Goal: Information Seeking & Learning: Check status

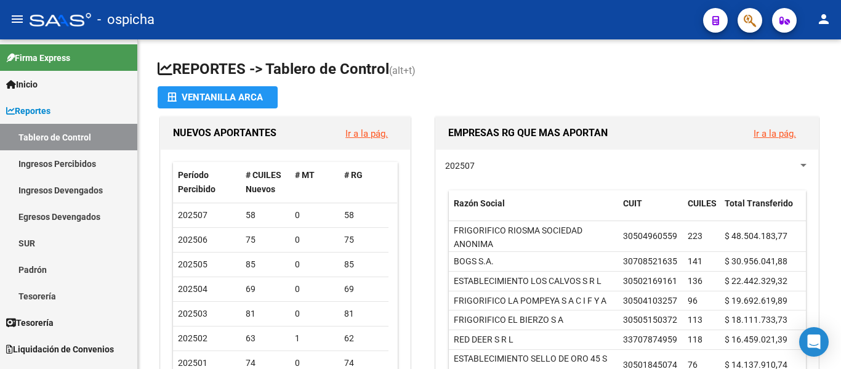
click at [742, 24] on button "button" at bounding box center [749, 20] width 25 height 25
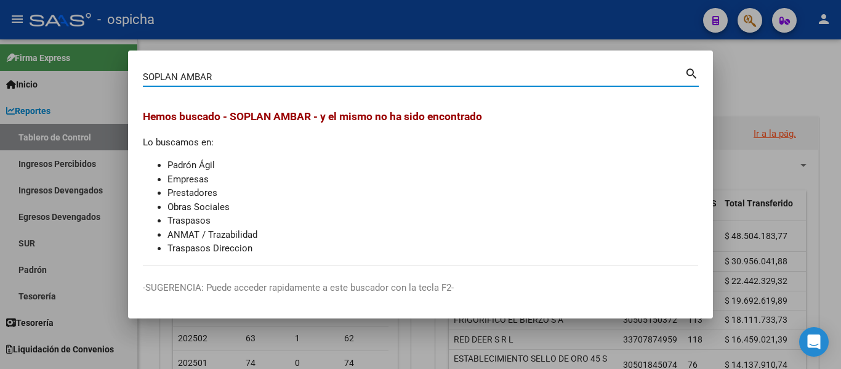
click at [233, 65] on div "SOPLAN AMBAR Buscar (apellido, dni, [PERSON_NAME], [PERSON_NAME], cuit, obra so…" at bounding box center [421, 75] width 556 height 21
type input "SOPLAN"
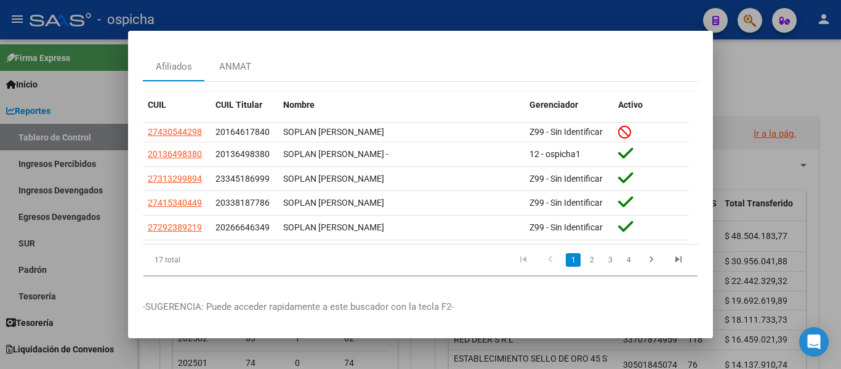
scroll to position [49, 0]
click at [584, 253] on link "2" at bounding box center [591, 260] width 15 height 14
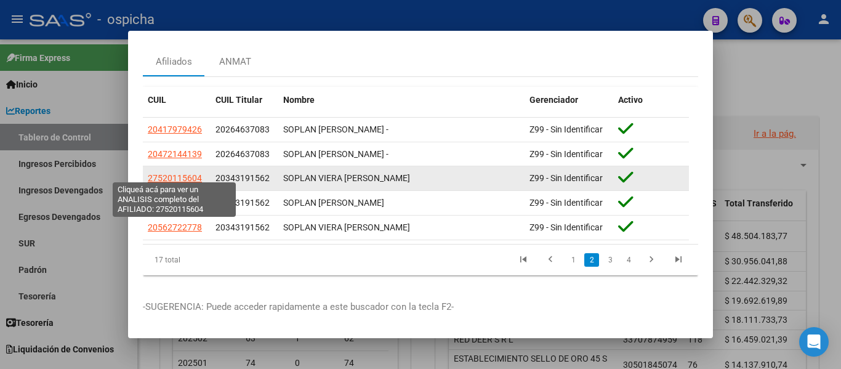
click at [156, 173] on span "27520115604" at bounding box center [175, 178] width 54 height 10
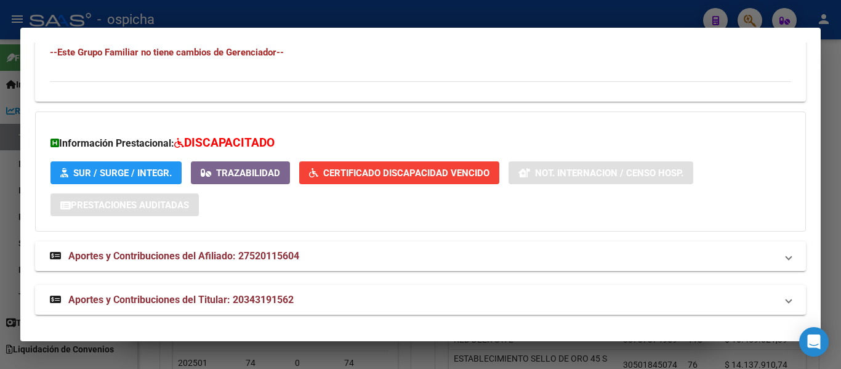
scroll to position [863, 0]
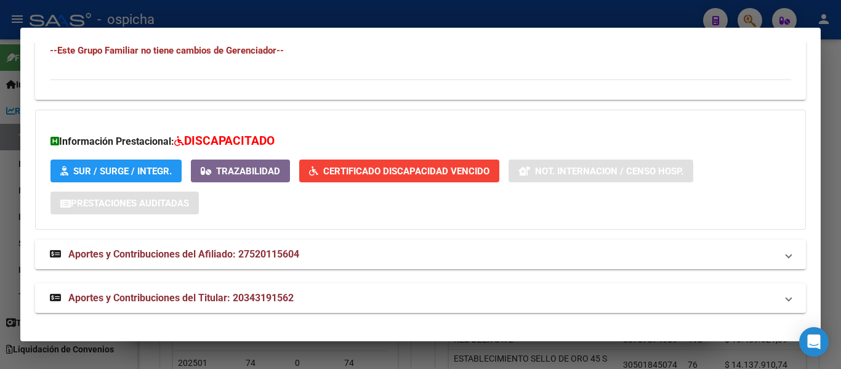
click at [127, 167] on span "SUR / SURGE / INTEGR." at bounding box center [122, 171] width 98 height 11
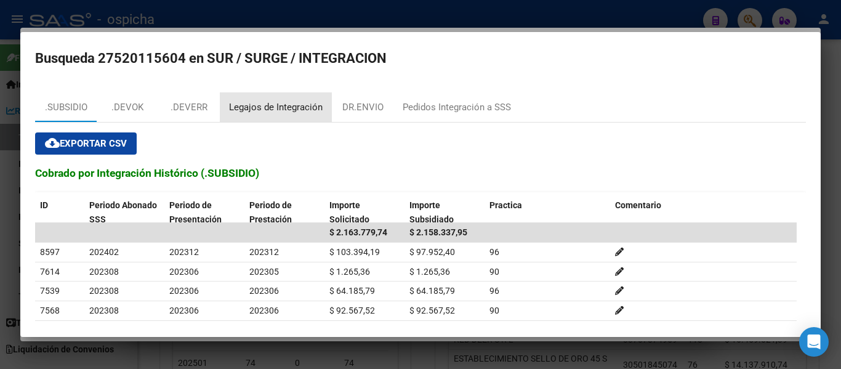
click at [293, 118] on div "Legajos de Integración" at bounding box center [276, 107] width 112 height 30
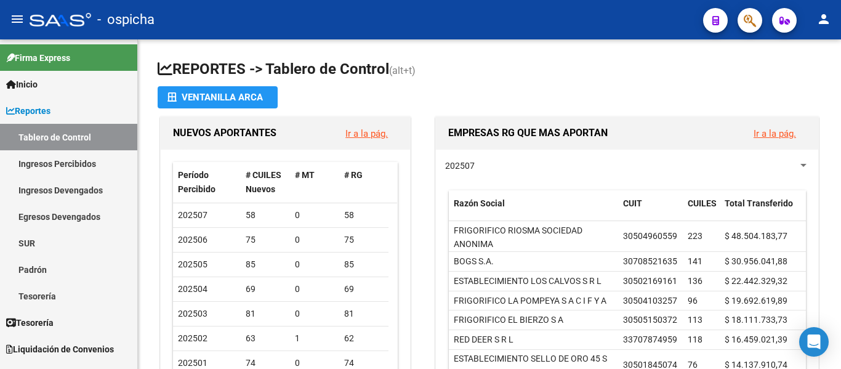
click at [753, 26] on icon "button" at bounding box center [749, 21] width 12 height 14
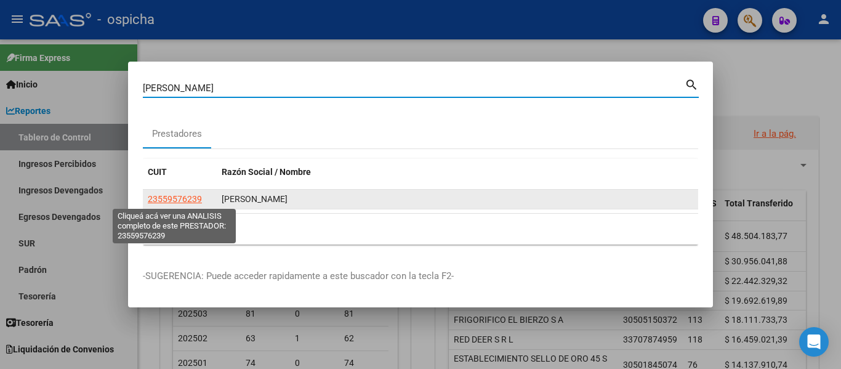
click at [194, 199] on span "23559576239" at bounding box center [175, 199] width 54 height 10
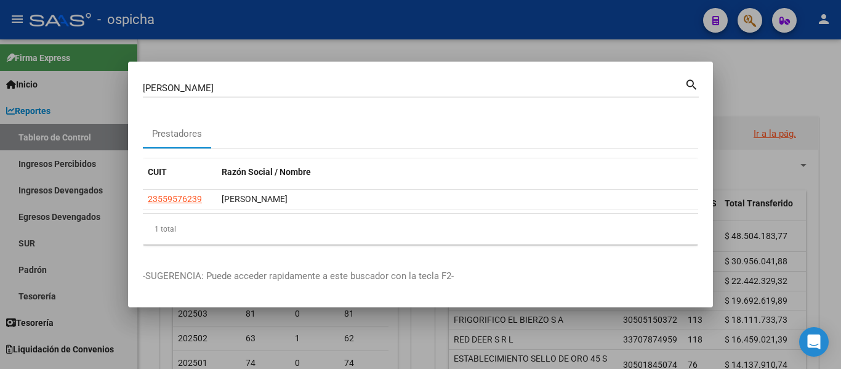
click at [218, 89] on input "[PERSON_NAME]" at bounding box center [414, 87] width 542 height 11
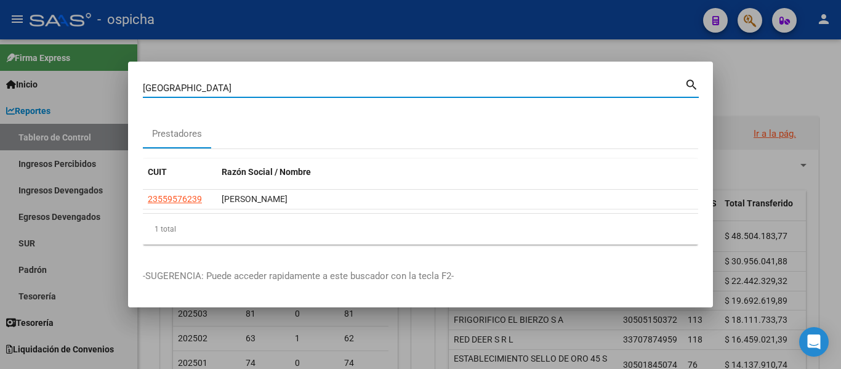
type input "[GEOGRAPHIC_DATA]"
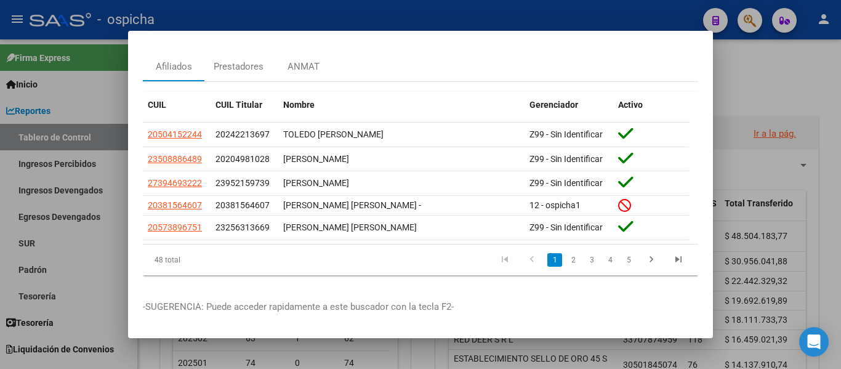
scroll to position [46, 0]
click at [566, 258] on link "2" at bounding box center [573, 260] width 15 height 14
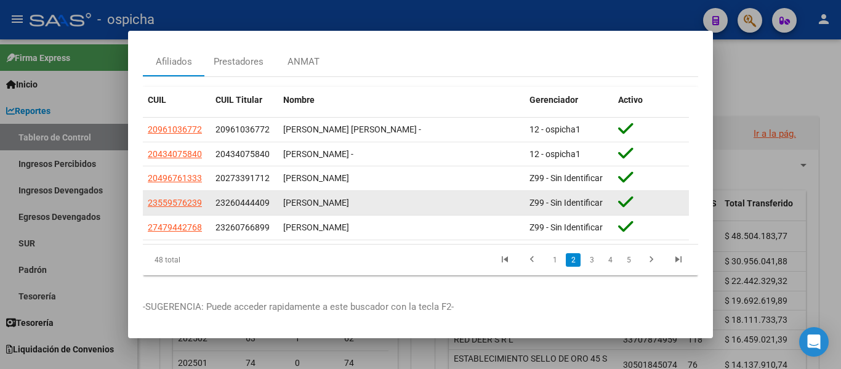
click at [188, 191] on datatable-body-cell "23559576239" at bounding box center [177, 203] width 68 height 24
click at [194, 209] on datatable-body-cell "23559576239" at bounding box center [177, 203] width 68 height 24
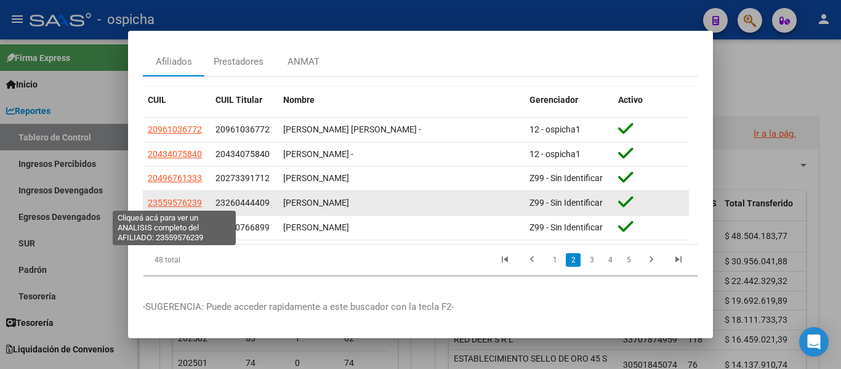
click at [194, 200] on span "23559576239" at bounding box center [175, 203] width 54 height 10
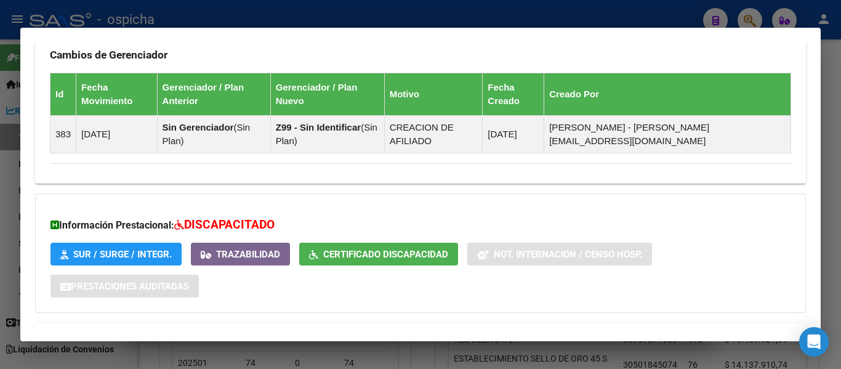
scroll to position [966, 0]
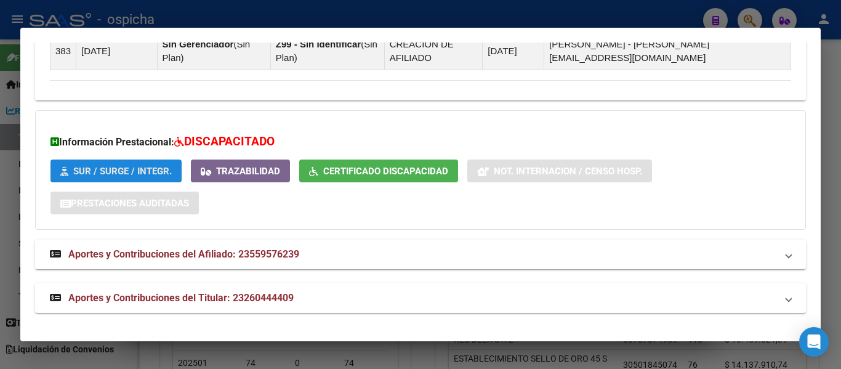
click at [127, 175] on span "SUR / SURGE / INTEGR." at bounding box center [122, 171] width 98 height 11
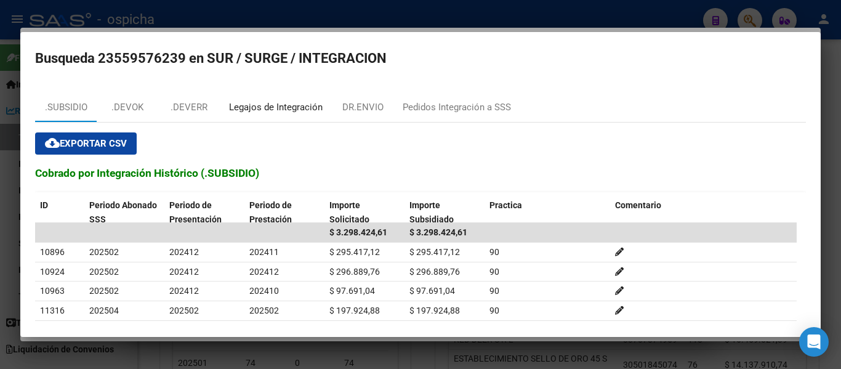
click at [299, 108] on div "Legajos de Integración" at bounding box center [276, 107] width 94 height 14
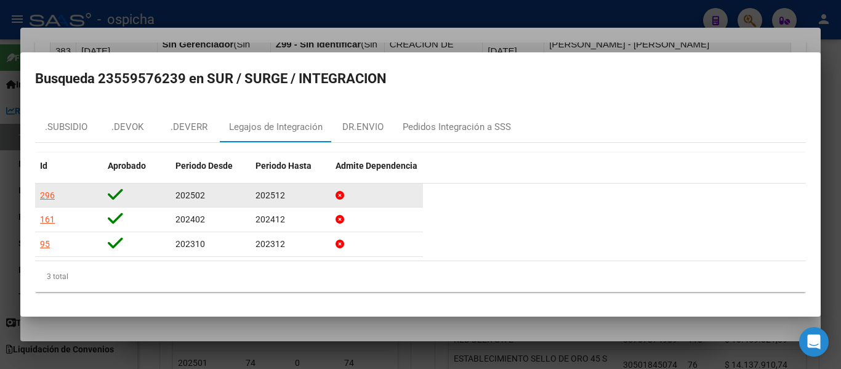
click at [53, 194] on div "296" at bounding box center [47, 195] width 15 height 14
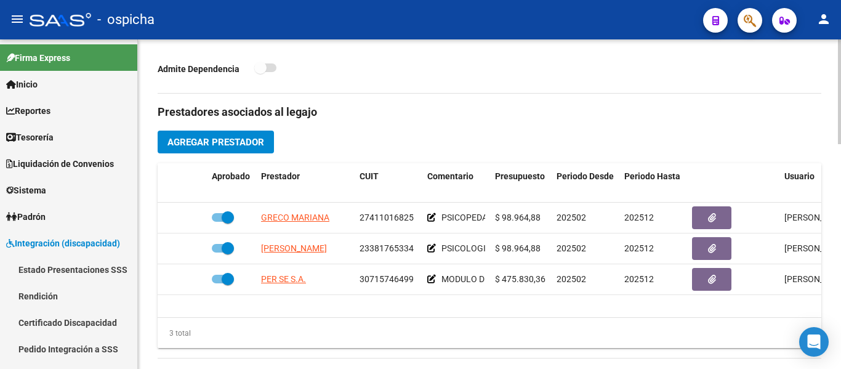
scroll to position [431, 0]
